Goal: Transaction & Acquisition: Book appointment/travel/reservation

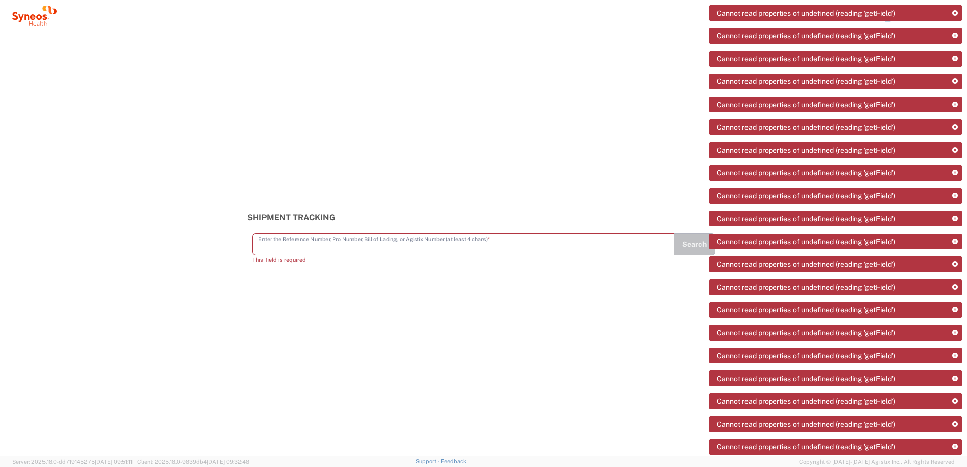
click at [525, 236] on input "text" at bounding box center [464, 244] width 410 height 18
drag, startPoint x: 542, startPoint y: 143, endPoint x: 568, endPoint y: 135, distance: 27.2
click at [542, 143] on div "Shipment Tracking Enter the Reference Number, Pro Number, Bill of Lading, or Ag…" at bounding box center [483, 243] width 967 height 425
click at [956, 12] on icon at bounding box center [956, 14] width 6 height 6
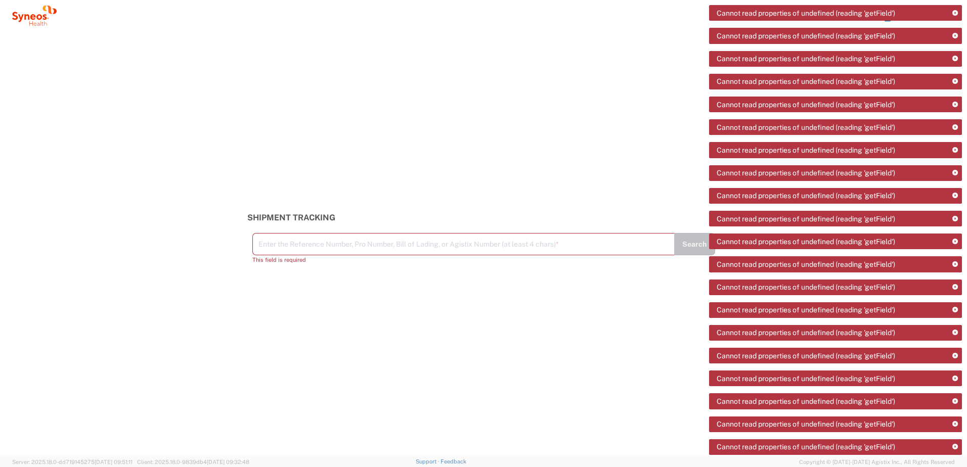
click at [956, 12] on icon at bounding box center [956, 14] width 6 height 6
click at [321, 240] on input "text" at bounding box center [464, 244] width 410 height 18
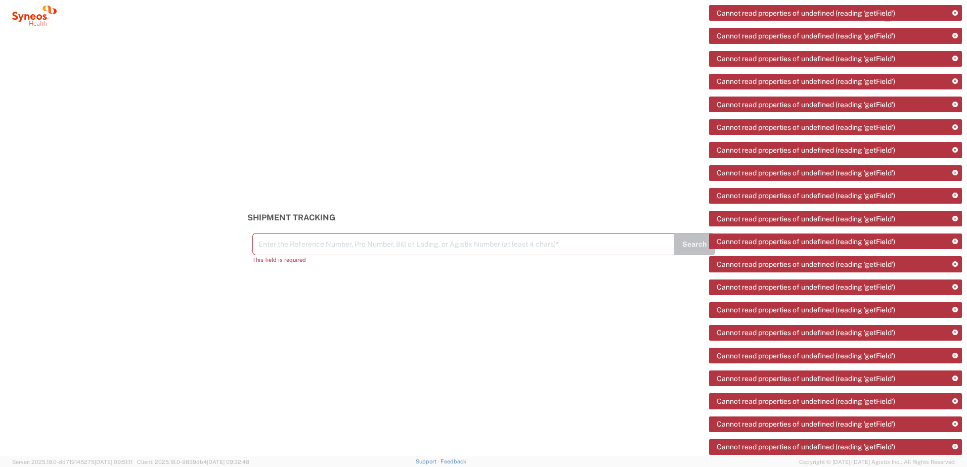
click at [357, 155] on div "Shipment Tracking Enter the Reference Number, Pro Number, Bill of Lading, or Ag…" at bounding box center [483, 243] width 967 height 425
click at [38, 19] on icon at bounding box center [39, 17] width 6 height 6
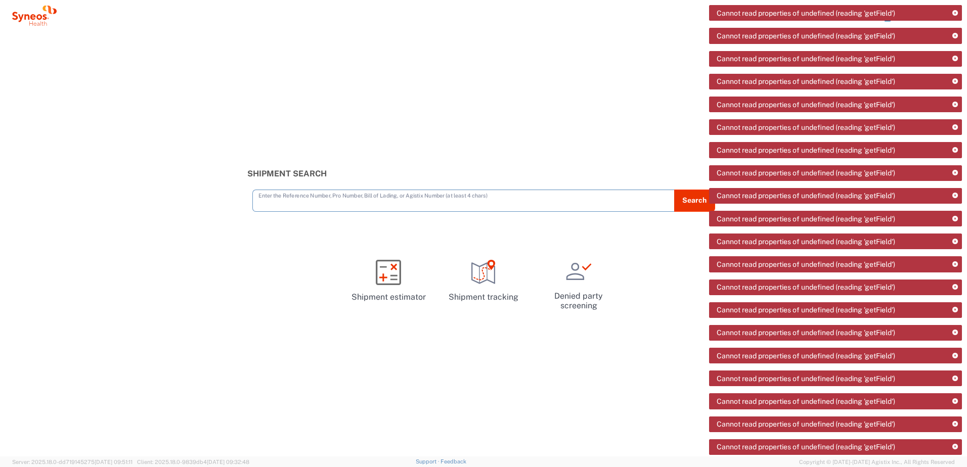
click at [890, 20] on div "Cannot read properties of undefined (reading 'getField')" at bounding box center [835, 13] width 253 height 16
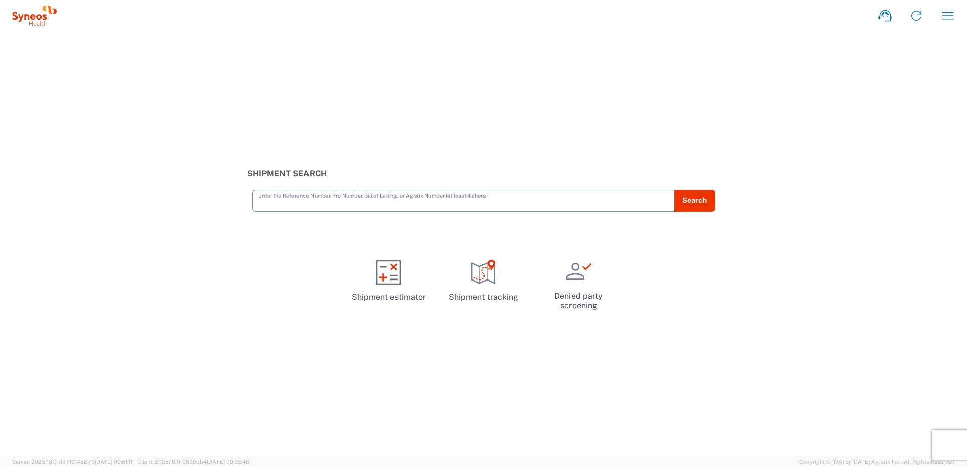
click at [949, 17] on icon "button" at bounding box center [948, 16] width 16 height 16
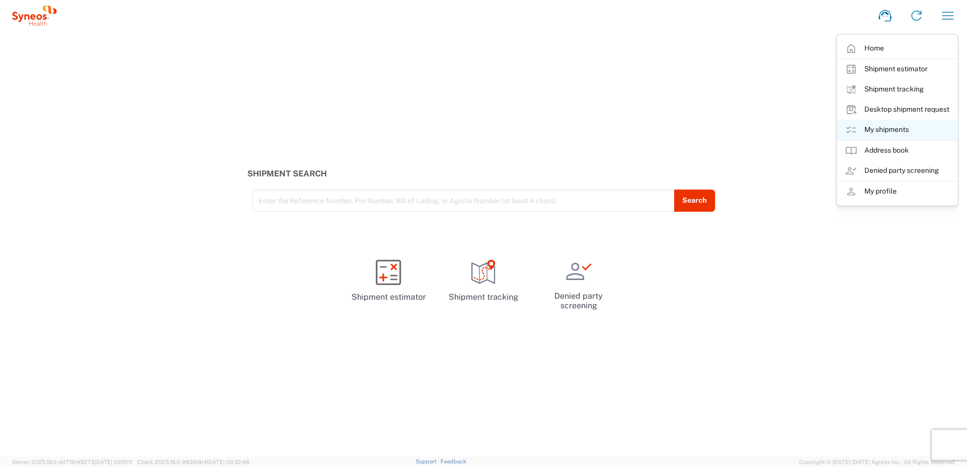
click at [905, 126] on link "My shipments" at bounding box center [897, 130] width 120 height 20
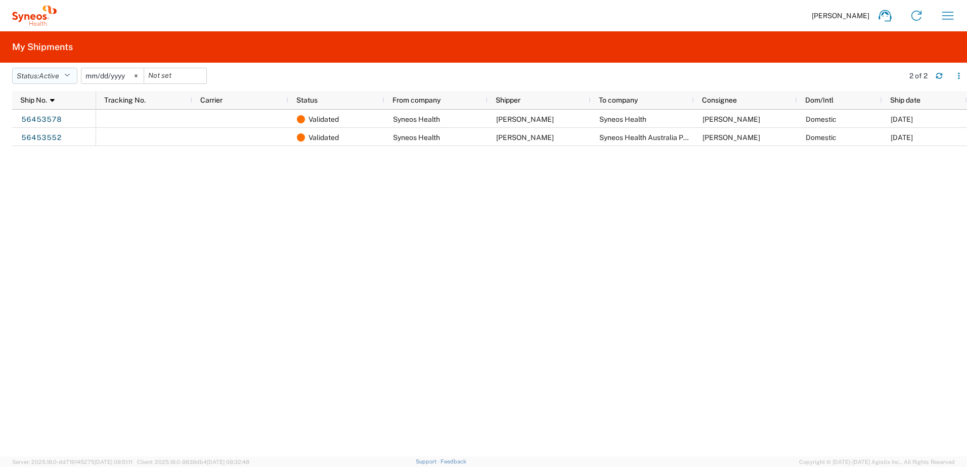
click at [66, 81] on button "Status: Active" at bounding box center [44, 76] width 65 height 16
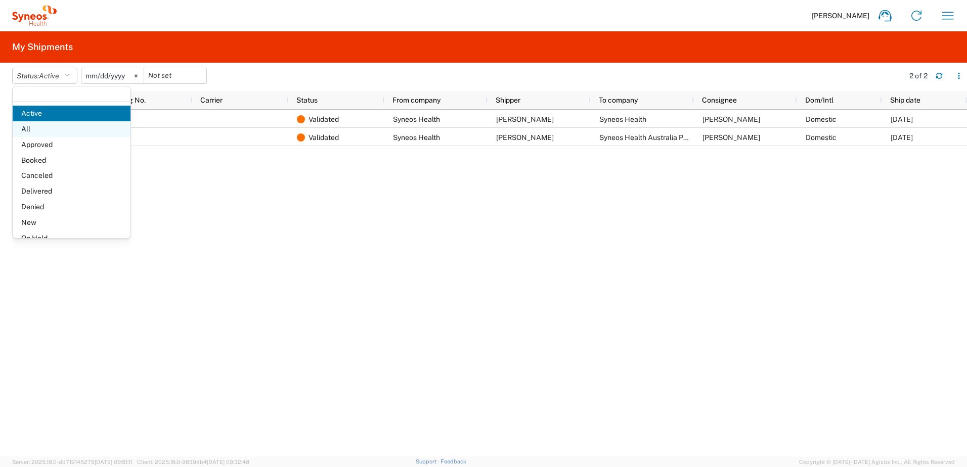
click at [68, 132] on span "All" at bounding box center [72, 129] width 118 height 16
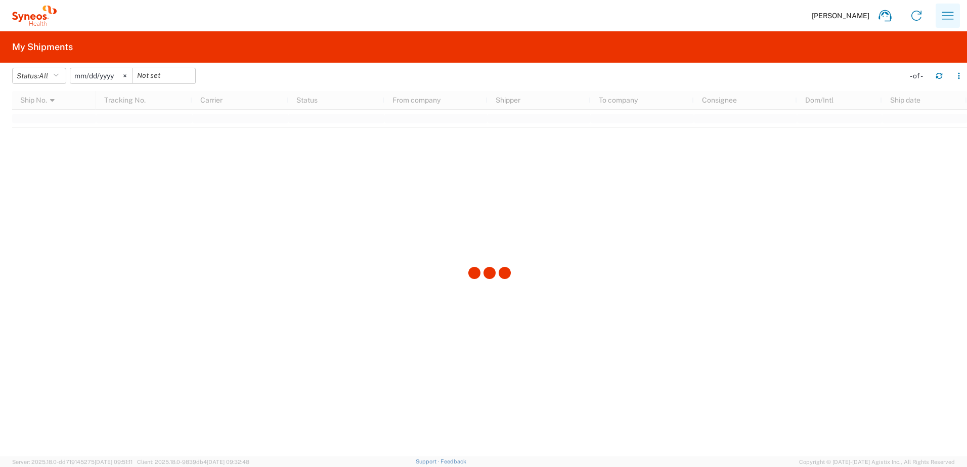
click at [947, 18] on icon "button" at bounding box center [948, 16] width 16 height 16
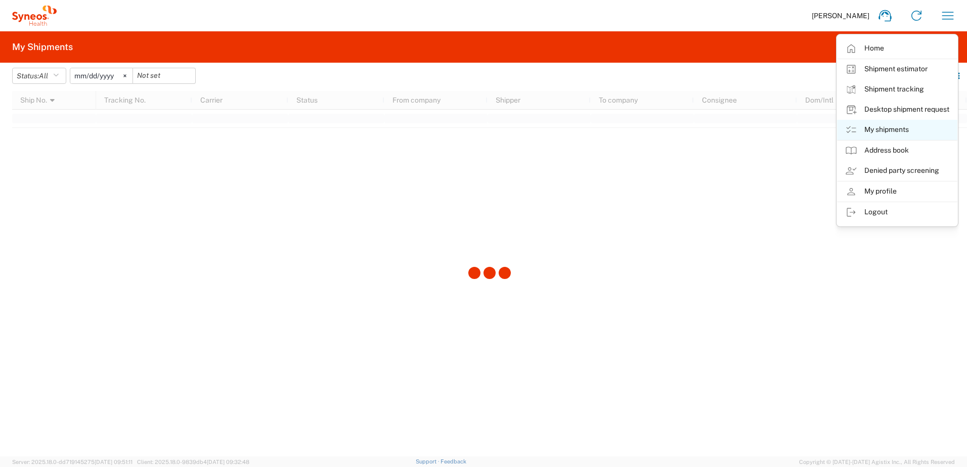
click at [902, 131] on link "My shipments" at bounding box center [897, 130] width 120 height 20
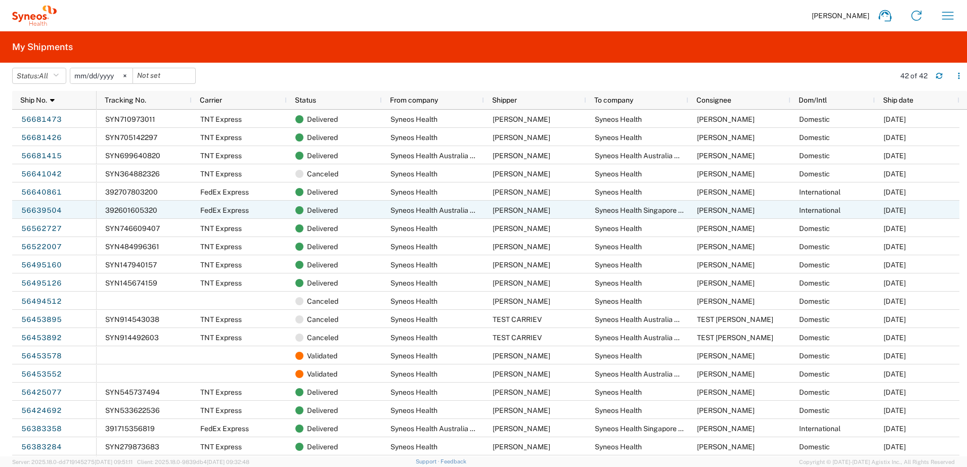
click at [60, 211] on link "56639504" at bounding box center [41, 211] width 41 height 16
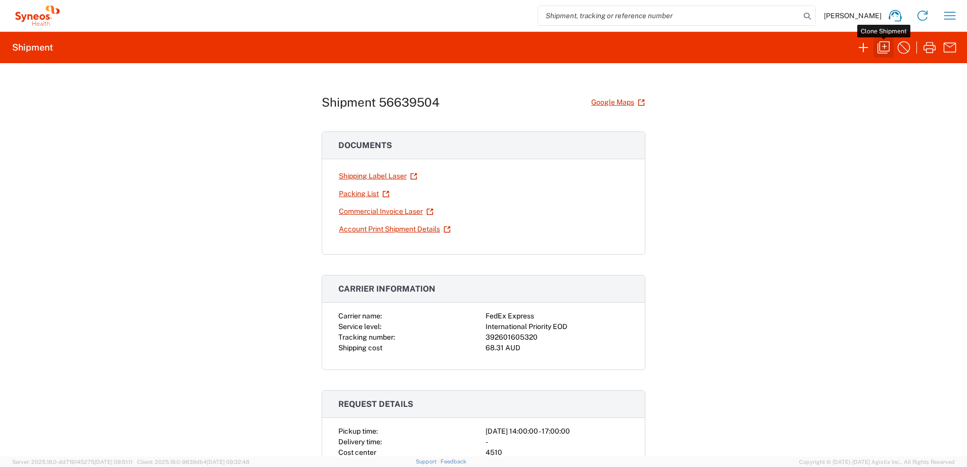
click at [882, 48] on icon "button" at bounding box center [884, 47] width 16 height 16
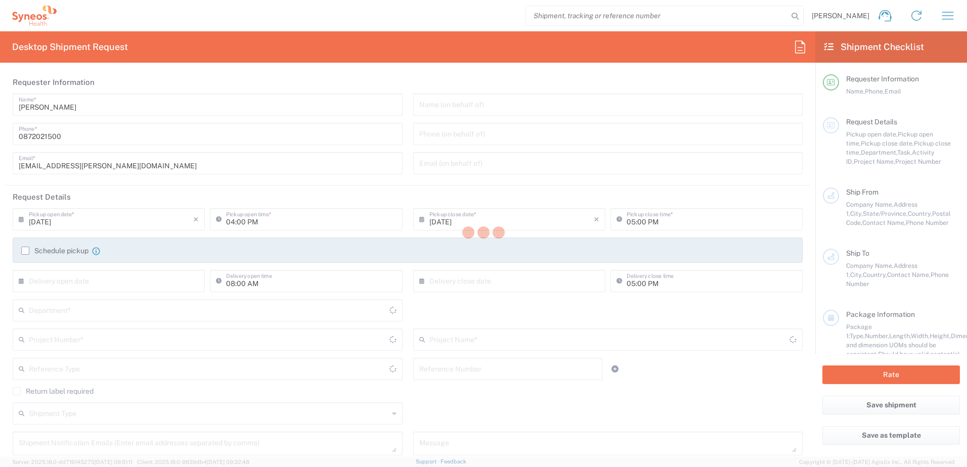
type input "Arturo Medina"
type input "+6566816083"
type input "arturo.medina2@syneoshealth.com"
type input "4510 DEPARTMENTAL EXPENSE"
type input "Syneos Health Australia Pty Ltd"
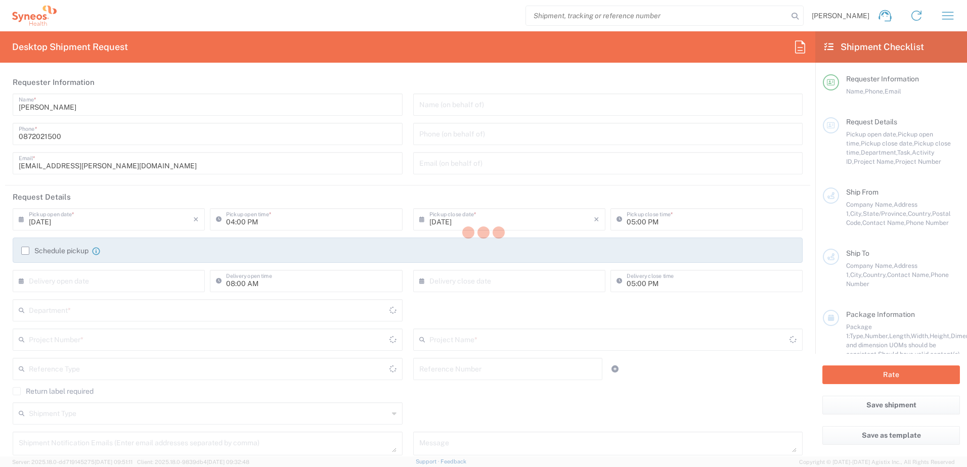
type input "91 King William Street"
type input "Level 24"
type input "Adelaide"
type input "5000"
type input "[PERSON_NAME]"
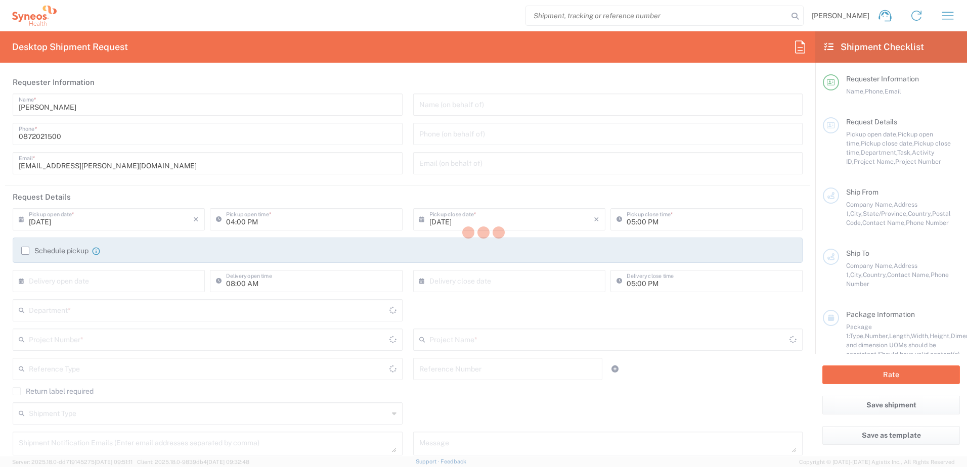
type input "0872021500"
type input "chiran.rayamajhi@syneoshealth.com"
type input "Syneos Health Singapore Pte Ltd"
type input "60 Anson Road"
type input "#07-04 Mapletree"
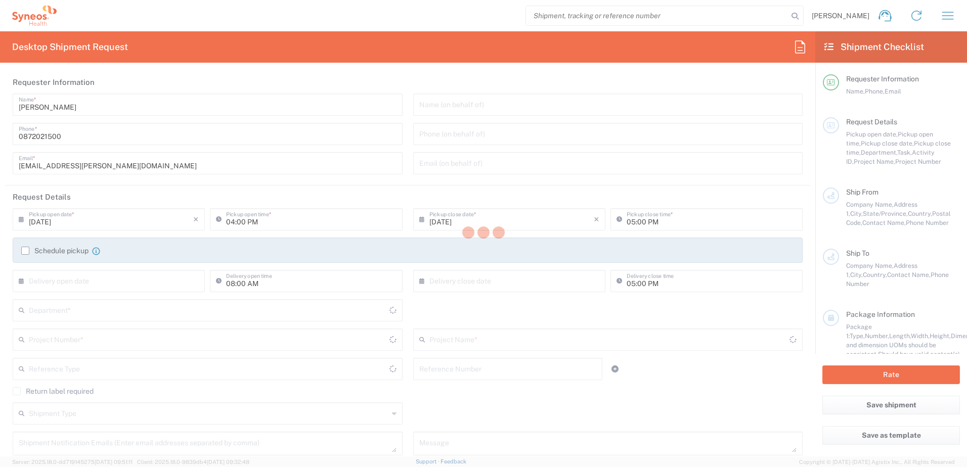
type input "Singapore"
type input "079914"
type input "Arturo Medina"
type input "65 6681 6047"
type input "arturo.medina2@syneoshealth.com"
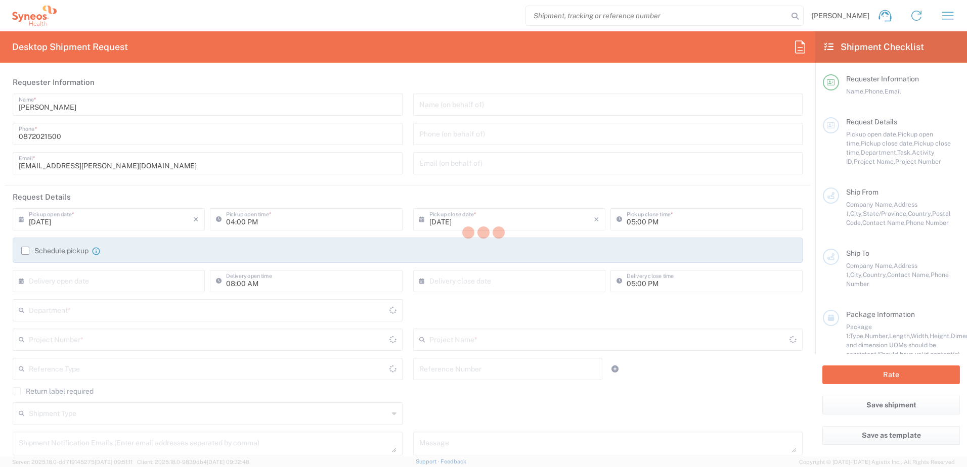
type input "Sender/Shipper"
type input "Return"
type input "Sender/Shipper"
type input "02:00 PM"
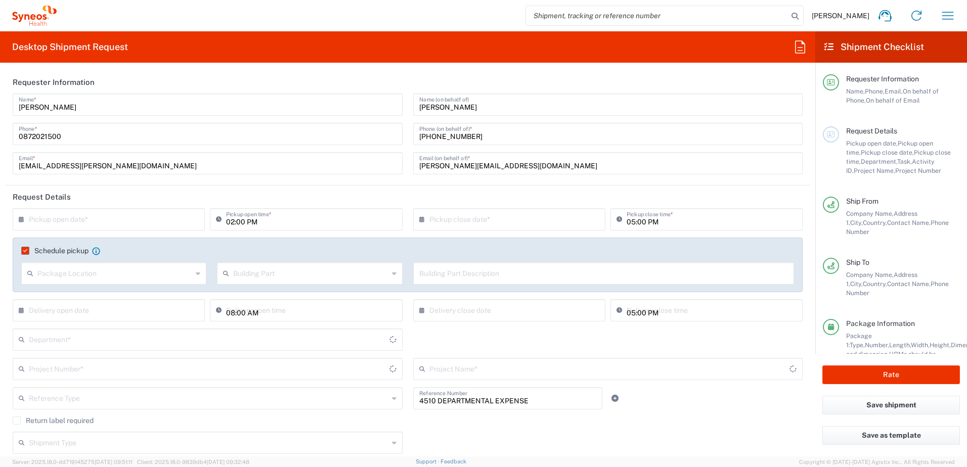
type input "Singapore"
type input "Business (General)"
type input "Project"
type input "Delivery Duty Paid"
type input "Business (General)"
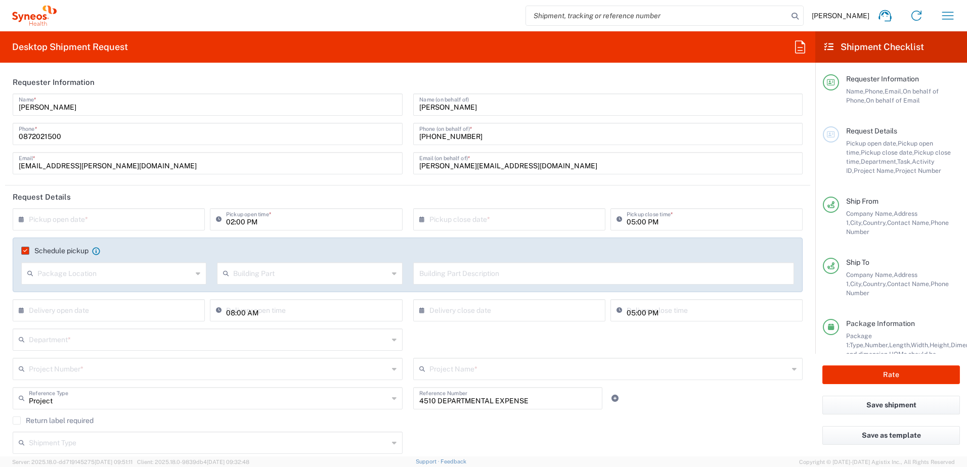
type input "South Australia"
type input "Your Packaging"
type input "Australia"
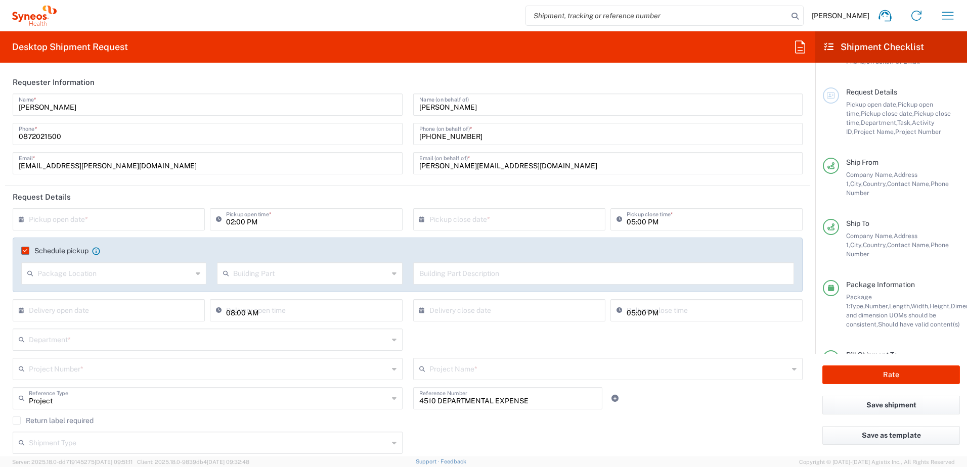
scroll to position [88, 0]
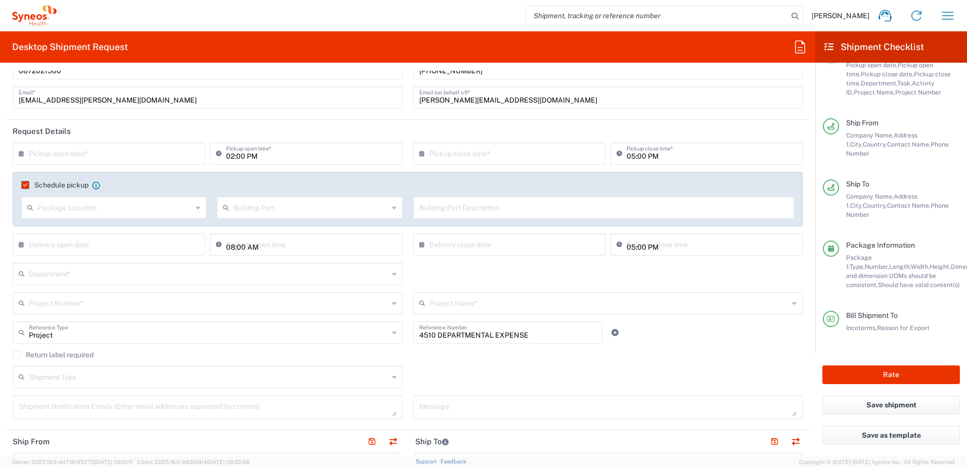
type input "Syneos Health Singapore PteLtd"
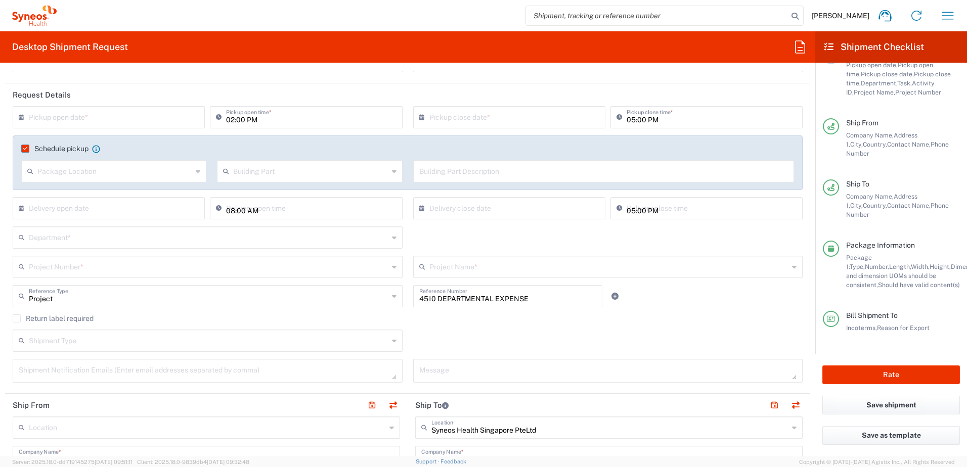
scroll to position [101, 0]
click at [96, 216] on input "text" at bounding box center [111, 209] width 164 height 18
click at [163, 116] on input "text" at bounding box center [111, 118] width 164 height 18
click at [79, 196] on span "15" at bounding box center [80, 196] width 15 height 14
type input "09/15/2025"
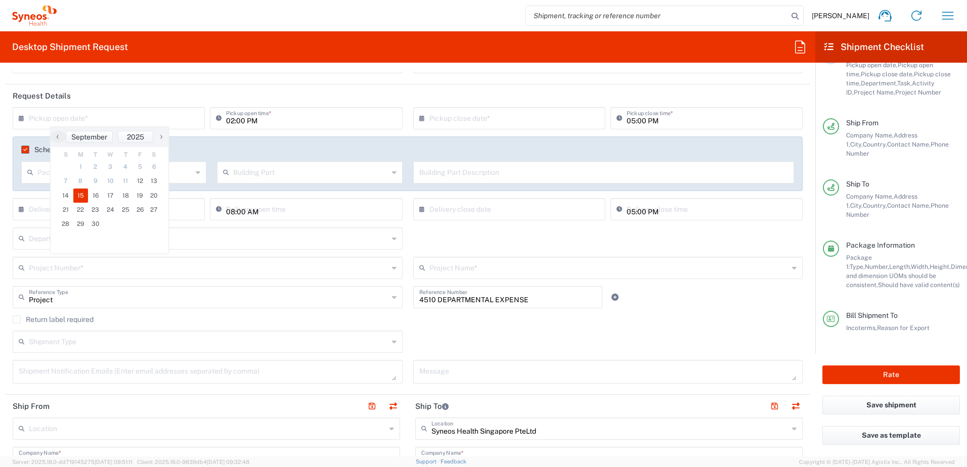
type input "09/15/2025"
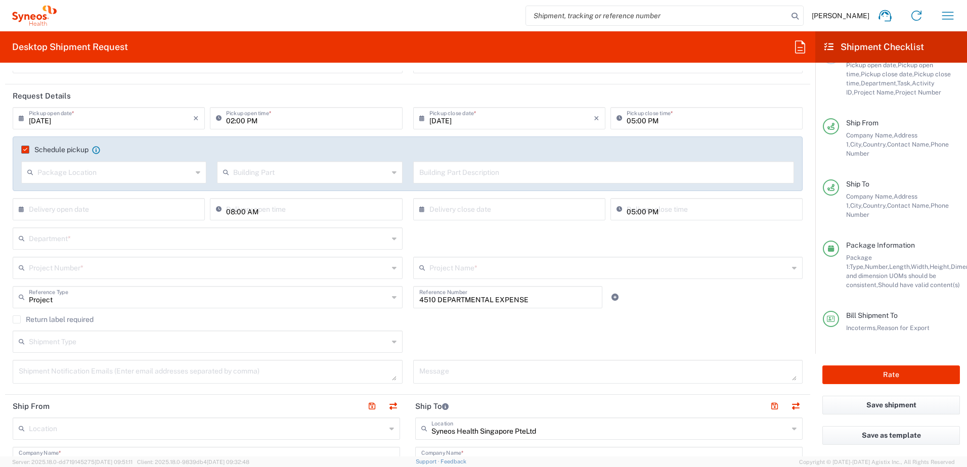
click at [230, 122] on input "02:00 PM" at bounding box center [311, 118] width 170 height 18
type input "11:00 AM"
click at [627, 121] on input "05:00 PM" at bounding box center [712, 118] width 170 height 18
type input "02:00 PM"
click at [229, 212] on input "03:09 PM" at bounding box center [311, 209] width 170 height 18
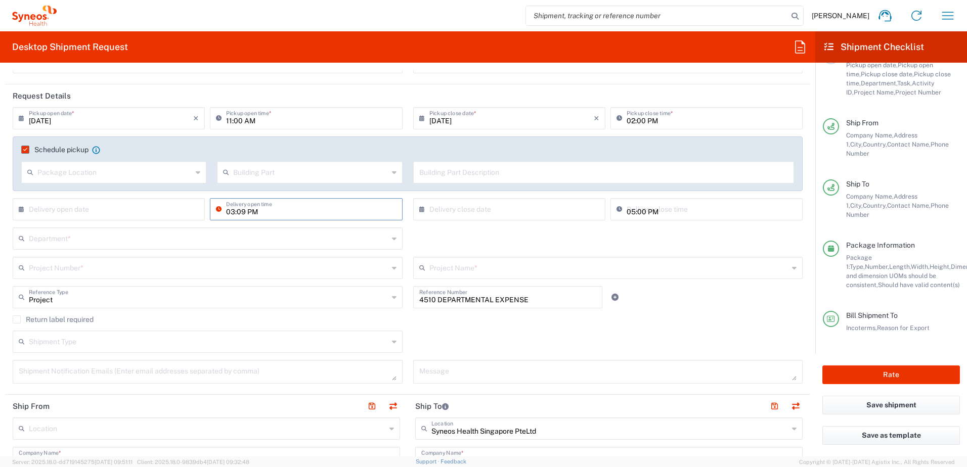
click at [230, 211] on input "03:09 PM" at bounding box center [311, 209] width 170 height 18
click at [250, 211] on input "10:09 PM" at bounding box center [311, 209] width 170 height 18
type input "10:09 AM"
click at [627, 214] on input "03:09 PM" at bounding box center [712, 209] width 170 height 18
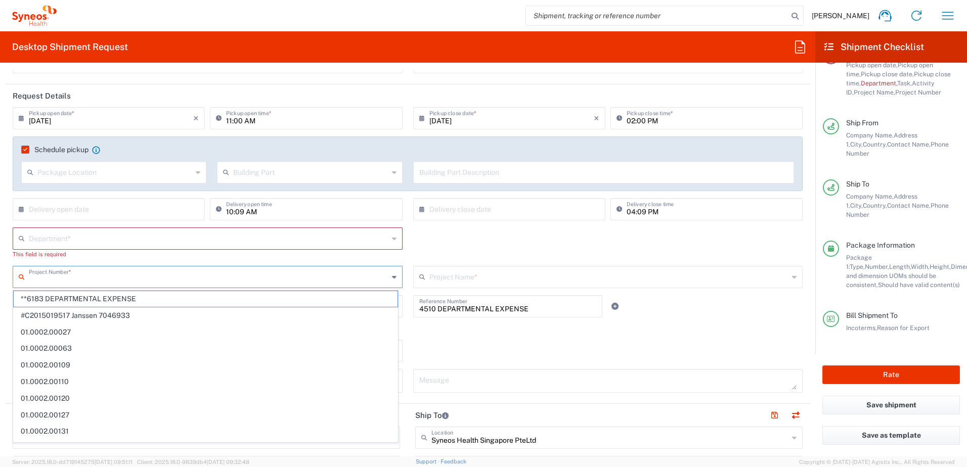
click at [584, 227] on div "× Delivery close date Cancel Apply" at bounding box center [509, 212] width 197 height 29
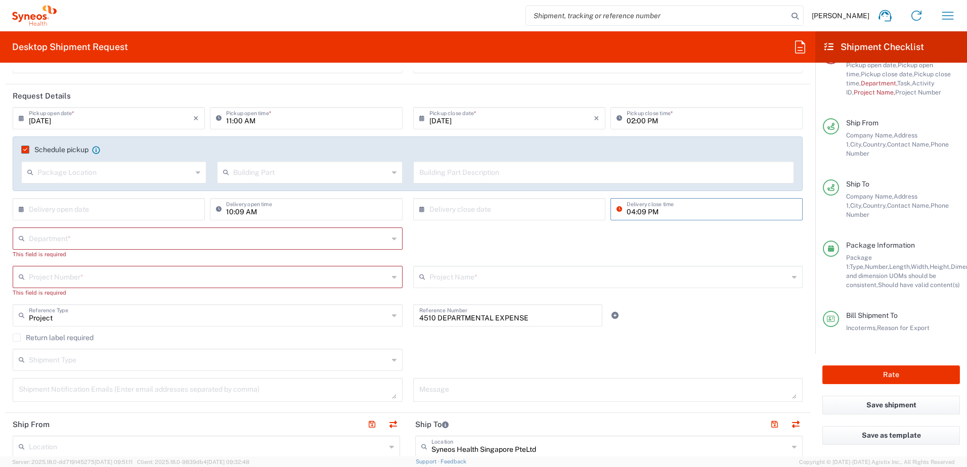
click at [644, 208] on input "04:09 PM" at bounding box center [712, 209] width 170 height 18
click at [648, 211] on input "04:09 PM" at bounding box center [712, 209] width 170 height 18
click at [636, 216] on input "04:09 PM" at bounding box center [712, 209] width 170 height 18
type input "04:00 PM"
click at [115, 227] on div "× Delivery open date Cancel Apply" at bounding box center [108, 212] width 197 height 29
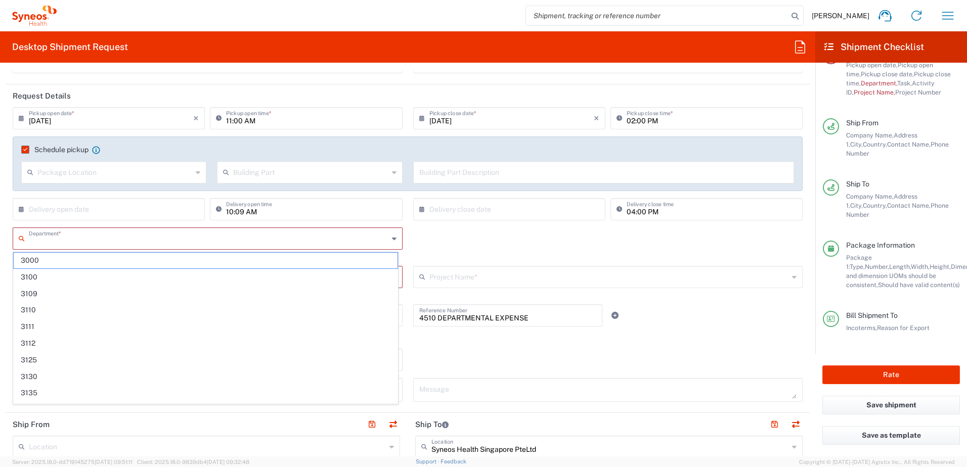
click at [119, 236] on input "text" at bounding box center [209, 238] width 360 height 18
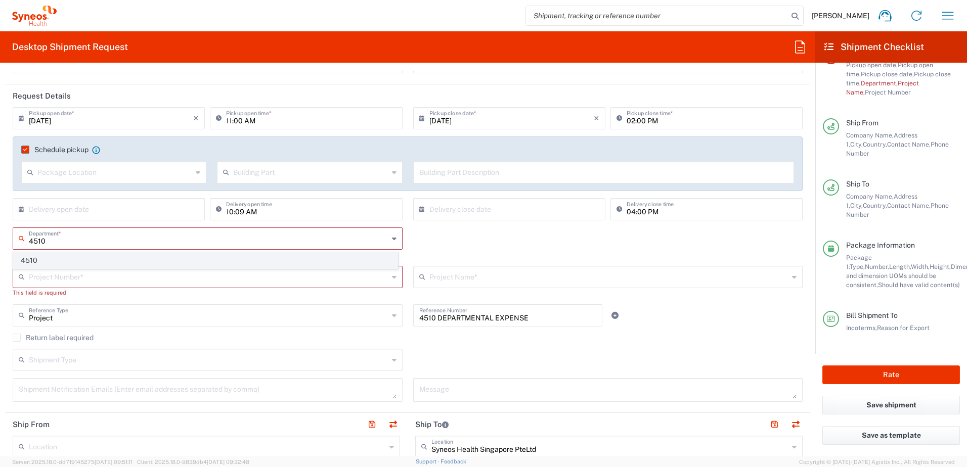
type input "4510"
click at [105, 260] on span "4510" at bounding box center [206, 261] width 384 height 16
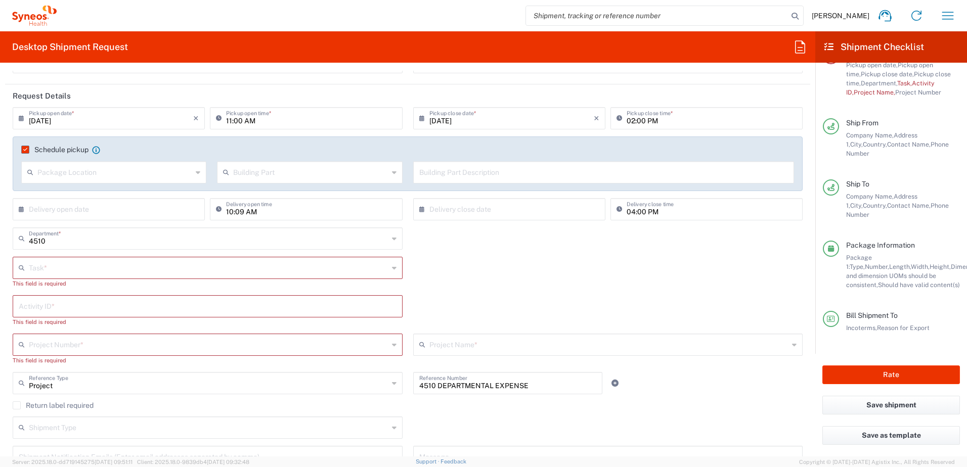
click at [97, 271] on input "text" at bounding box center [209, 268] width 360 height 18
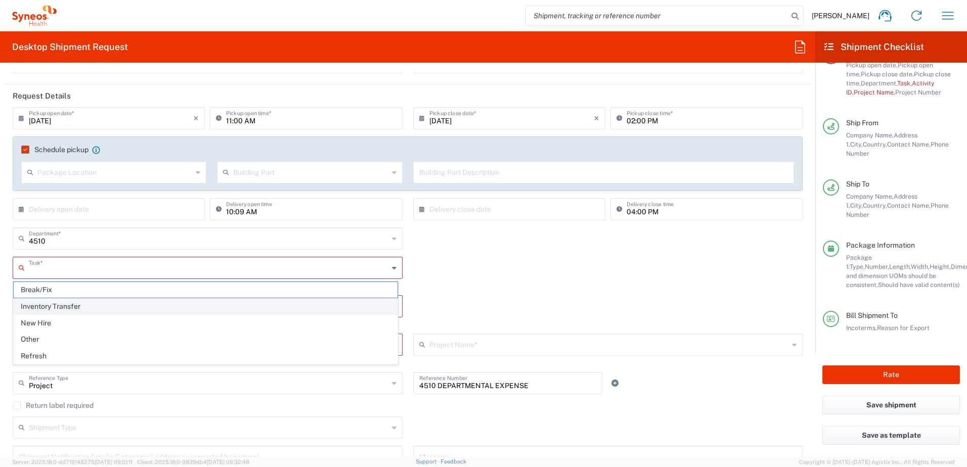
click at [88, 307] on span "Inventory Transfer" at bounding box center [206, 307] width 384 height 16
type input "Inventory Transfer"
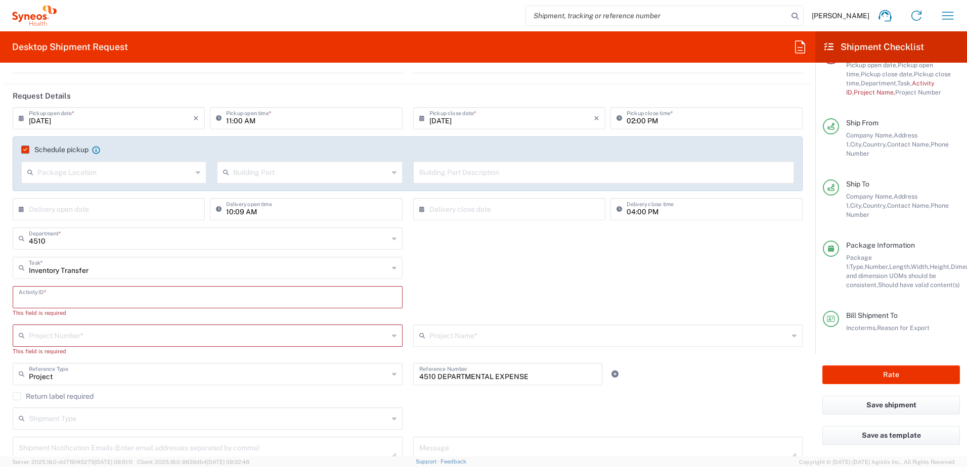
click at [86, 294] on input "text" at bounding box center [208, 297] width 378 height 18
type input "NA"
click at [168, 327] on input "text" at bounding box center [209, 326] width 360 height 18
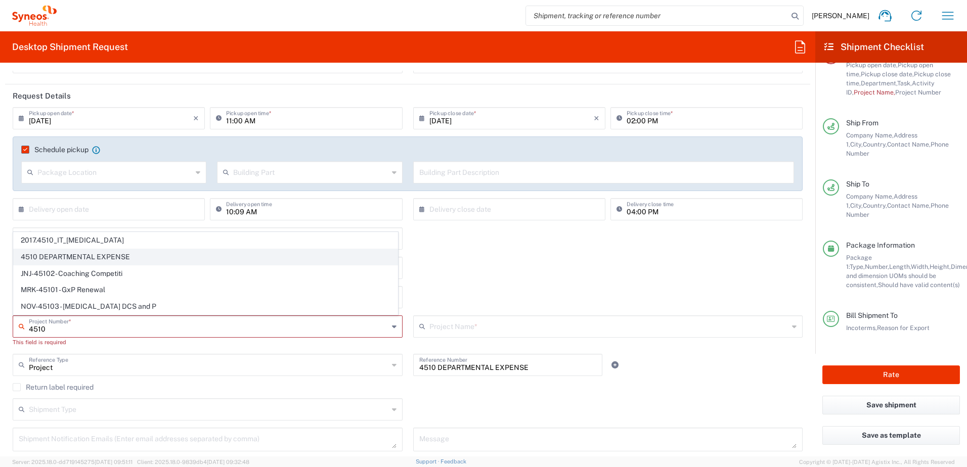
click at [140, 251] on span "4510 DEPARTMENTAL EXPENSE" at bounding box center [206, 257] width 384 height 16
type input "4510 DEPARTMENTAL EXPENSE"
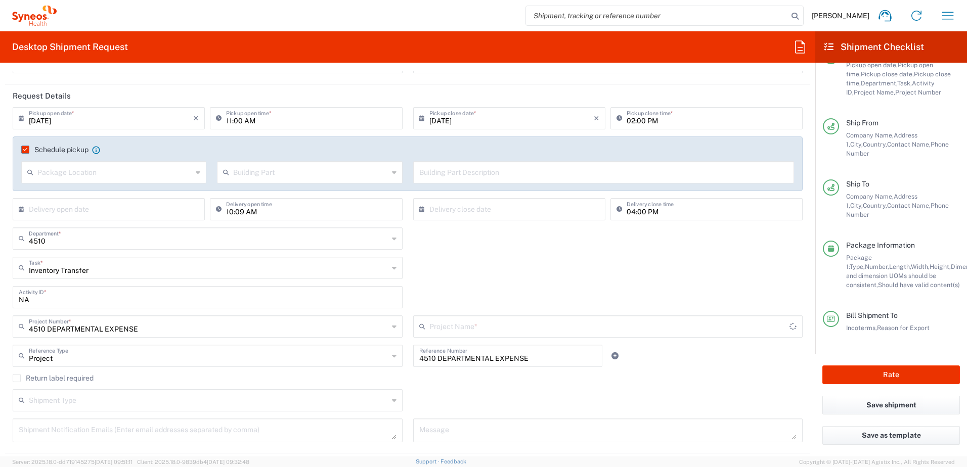
type input "4510 DEPARTMENTAL EXPENSE"
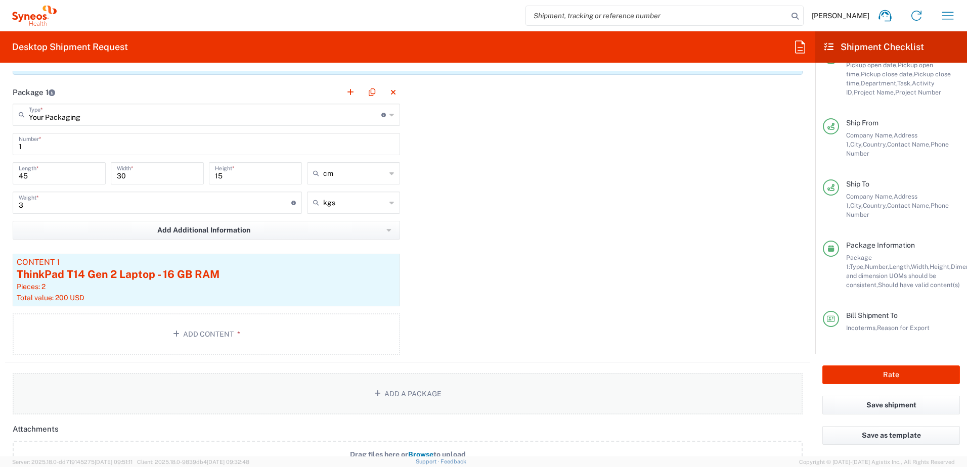
scroll to position [1012, 0]
click at [198, 291] on div "Total value: 200 USD" at bounding box center [206, 295] width 379 height 9
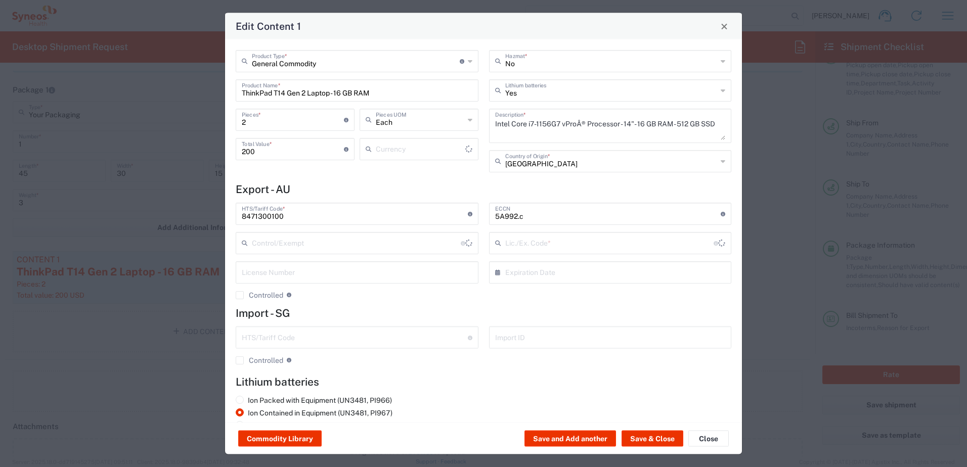
type input "US Dollar"
type input "NLR - No License Required"
type input "BIS"
click at [651, 444] on button "Save & Close" at bounding box center [653, 439] width 62 height 16
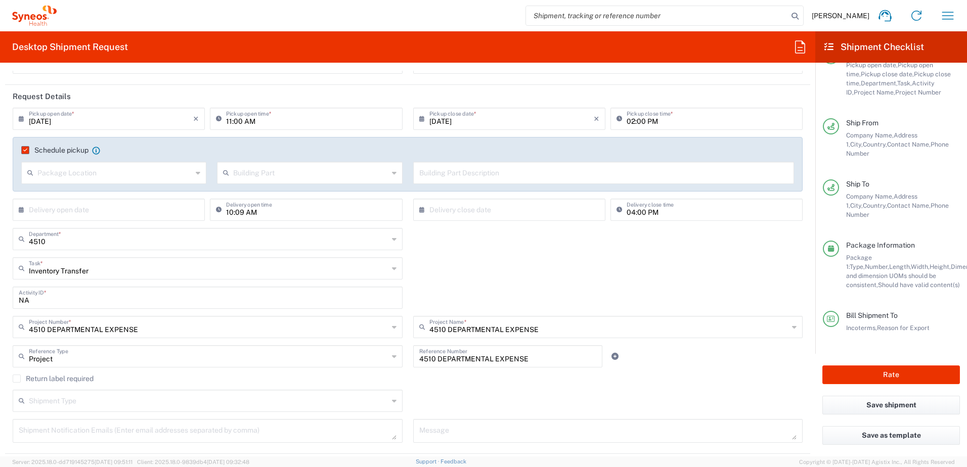
scroll to position [101, 0]
click at [239, 211] on input "10:09 AM" at bounding box center [311, 209] width 170 height 18
click at [237, 211] on input "10:09 AM" at bounding box center [311, 209] width 170 height 18
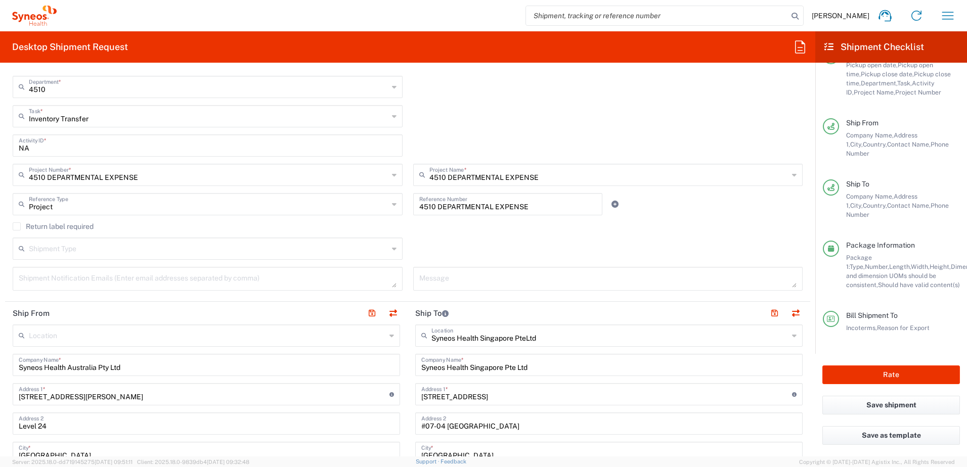
type input "10:00 AM"
click at [492, 248] on div "Shipment Type Batch Regular" at bounding box center [408, 252] width 801 height 29
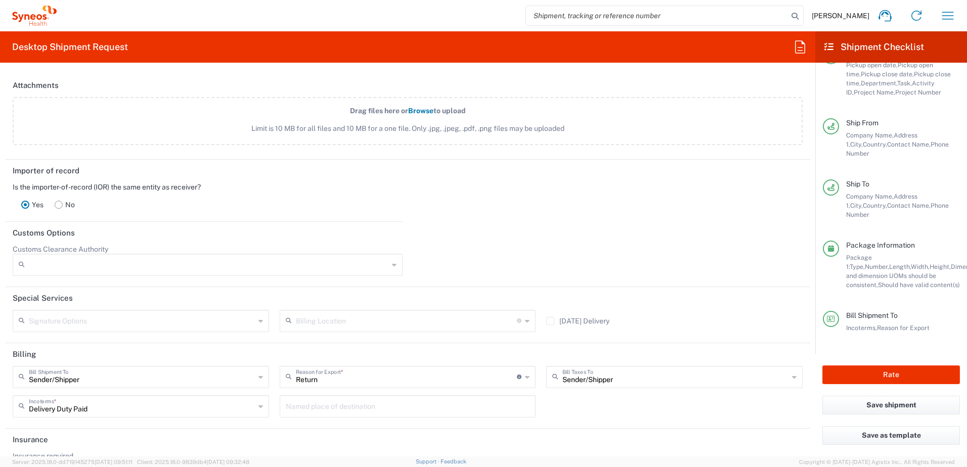
scroll to position [1391, 0]
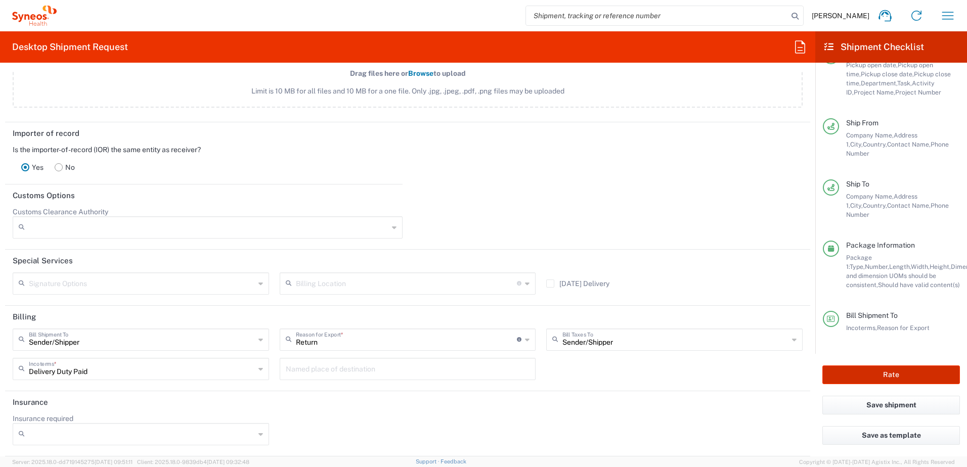
click at [885, 370] on button "Rate" at bounding box center [892, 375] width 138 height 19
type input "4510 DEPARTMENTAL EXPENSE"
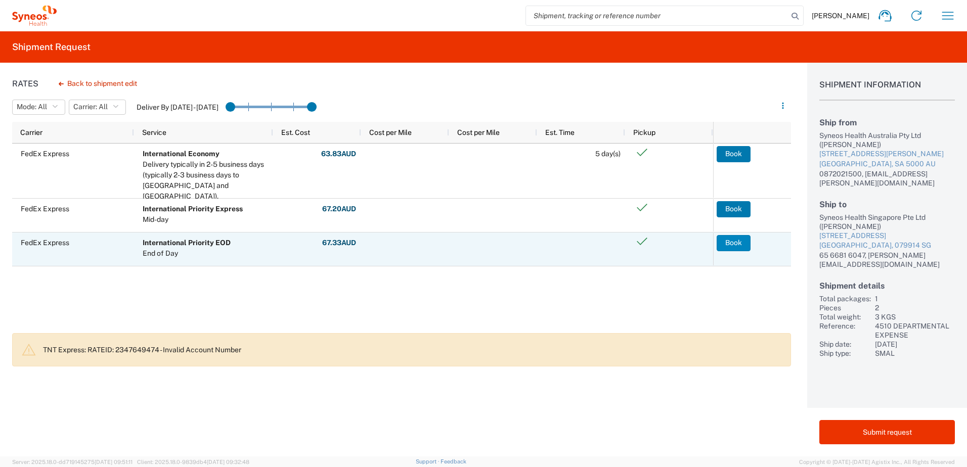
click at [744, 245] on button "Book" at bounding box center [734, 243] width 34 height 16
